Goal: Communication & Community: Answer question/provide support

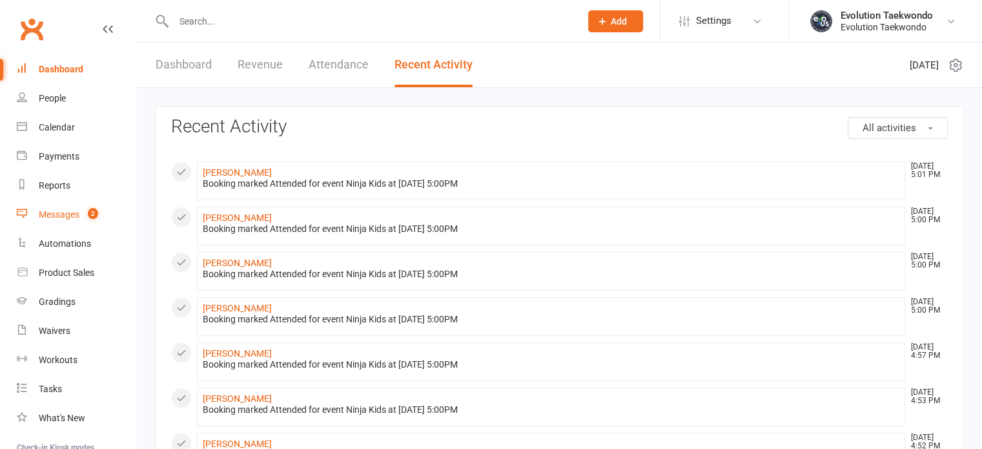
click at [66, 219] on div "Messages" at bounding box center [59, 214] width 41 height 10
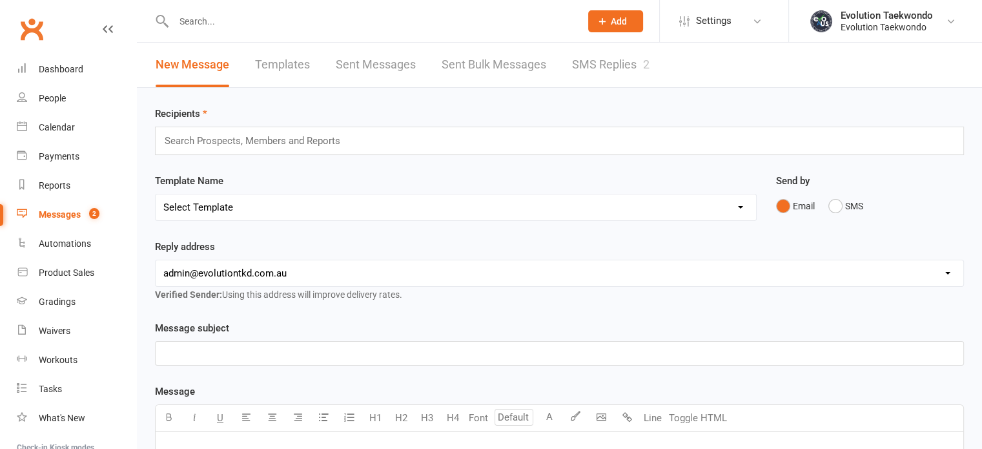
click at [601, 64] on link "SMS Replies 2" at bounding box center [610, 65] width 77 height 45
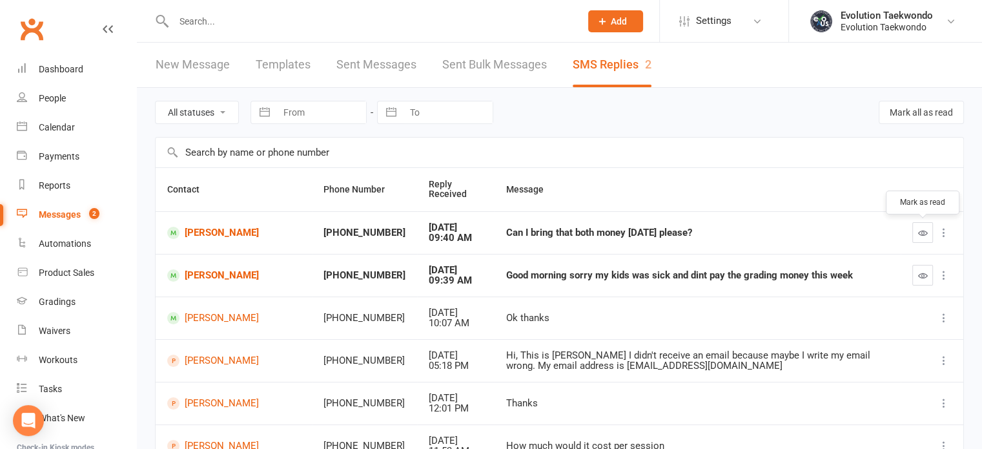
click at [920, 233] on icon "button" at bounding box center [923, 233] width 10 height 10
click at [922, 278] on icon "button" at bounding box center [923, 275] width 10 height 10
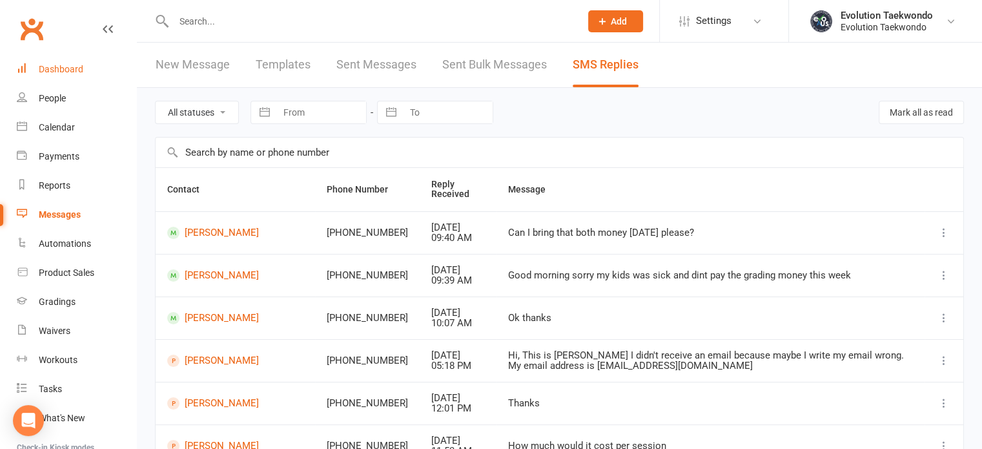
click at [63, 71] on div "Dashboard" at bounding box center [61, 69] width 45 height 10
